Goal: Task Accomplishment & Management: Use online tool/utility

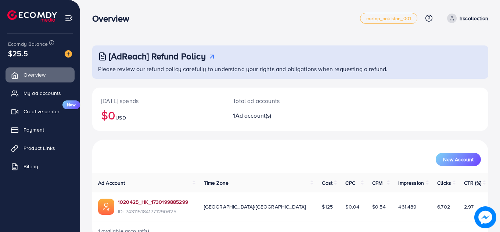
click at [151, 202] on link "1020425_HK_1730199885299" at bounding box center [153, 202] width 70 height 7
click at [30, 147] on span "Product Links" at bounding box center [41, 148] width 32 height 7
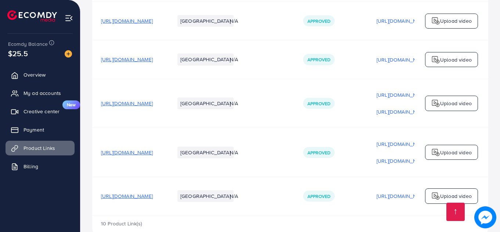
scroll to position [460, 0]
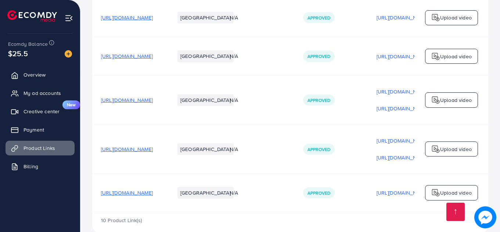
click at [153, 189] on span "[URL][DOMAIN_NAME]" at bounding box center [127, 192] width 52 height 7
click at [442, 189] on p "Upload video" at bounding box center [456, 193] width 32 height 9
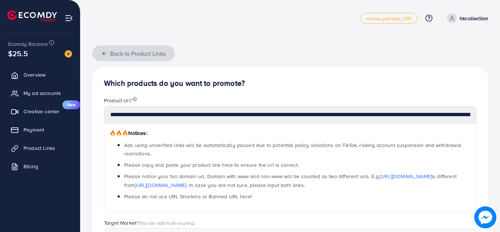
click at [102, 52] on icon "button" at bounding box center [104, 54] width 6 height 6
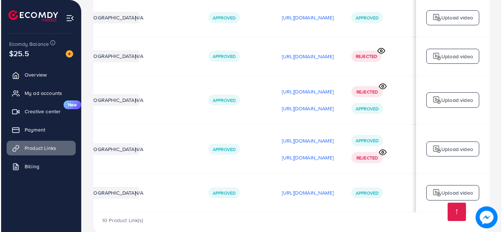
scroll to position [0, 186]
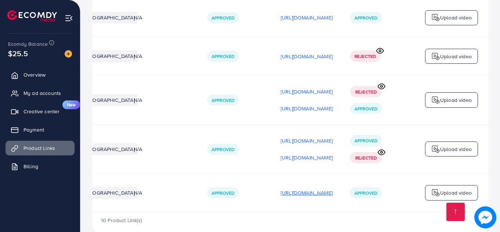
click at [290, 189] on p "[URL][DOMAIN_NAME]" at bounding box center [307, 193] width 52 height 9
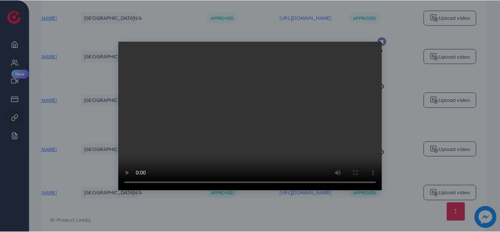
scroll to position [0, 105]
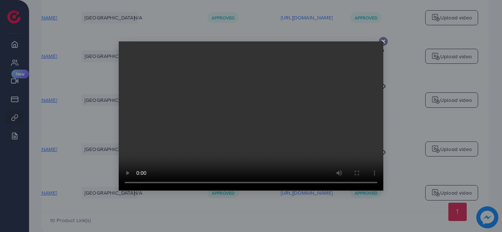
click at [387, 41] on div at bounding box center [251, 116] width 502 height 232
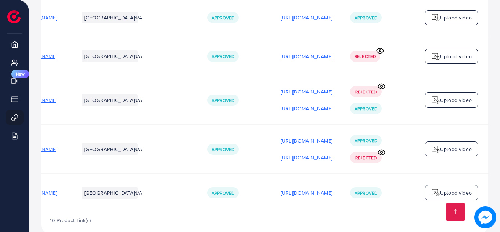
click at [318, 189] on p "[URL][DOMAIN_NAME]" at bounding box center [307, 193] width 52 height 9
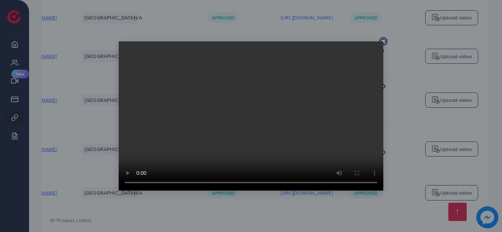
click at [383, 38] on div at bounding box center [383, 41] width 9 height 9
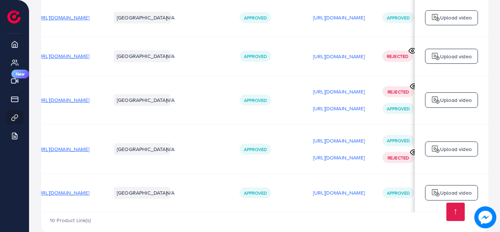
scroll to position [0, 0]
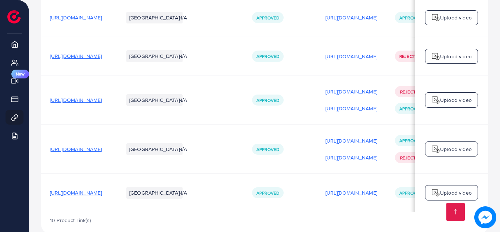
drag, startPoint x: 115, startPoint y: 179, endPoint x: 36, endPoint y: 166, distance: 80.3
drag, startPoint x: 50, startPoint y: 177, endPoint x: 163, endPoint y: 186, distance: 113.5
click at [115, 186] on td "[URL][DOMAIN_NAME]" at bounding box center [77, 193] width 73 height 39
copy span "[URL][DOMAIN_NAME]"
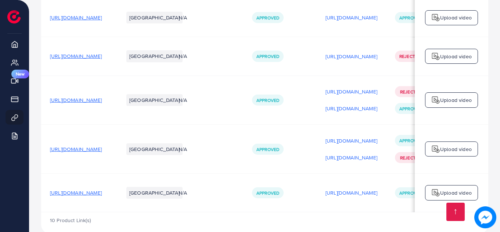
click at [102, 189] on span "[URL][DOMAIN_NAME]" at bounding box center [76, 192] width 52 height 7
